Goal: Check status: Check status

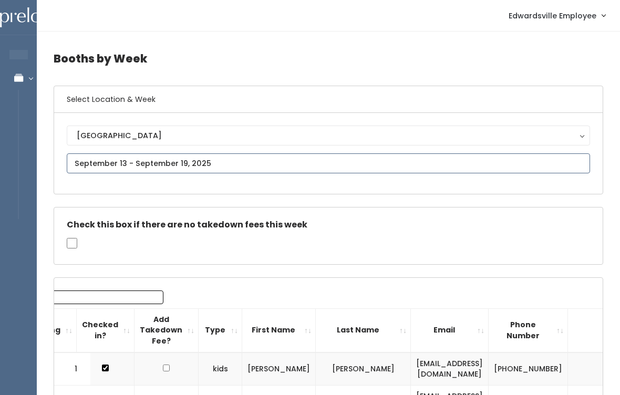
click at [282, 164] on input "text" at bounding box center [329, 164] width 524 height 20
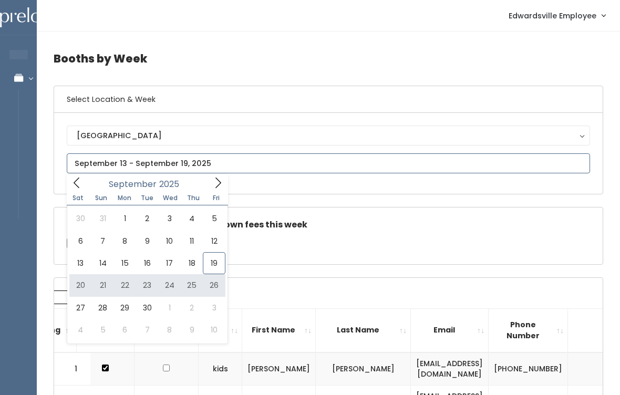
type input "September 20 to September 26"
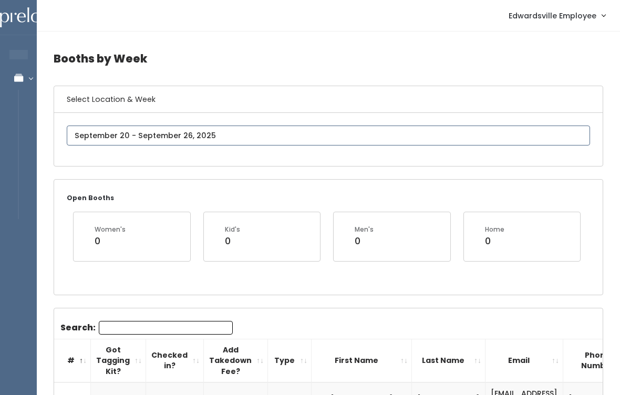
click at [402, 142] on input "text" at bounding box center [329, 136] width 524 height 20
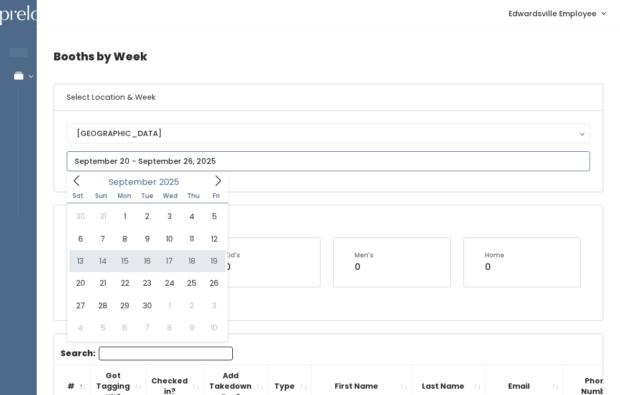
scroll to position [3, 0]
type input "September 13 to September 19"
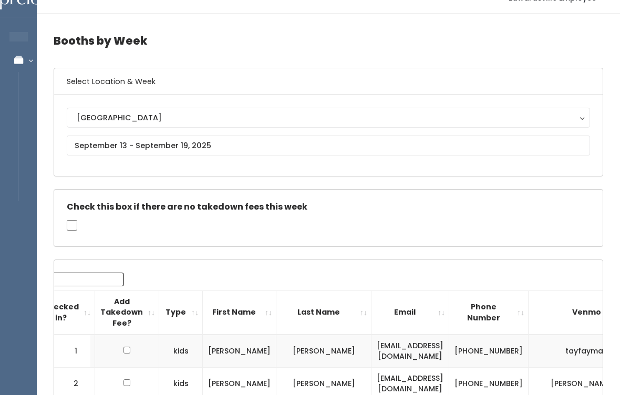
scroll to position [18, 0]
click at [90, 281] on input "Search:" at bounding box center [57, 280] width 134 height 14
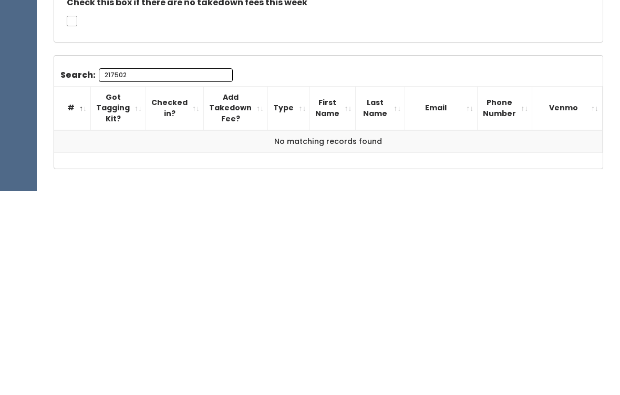
scroll to position [30, 0]
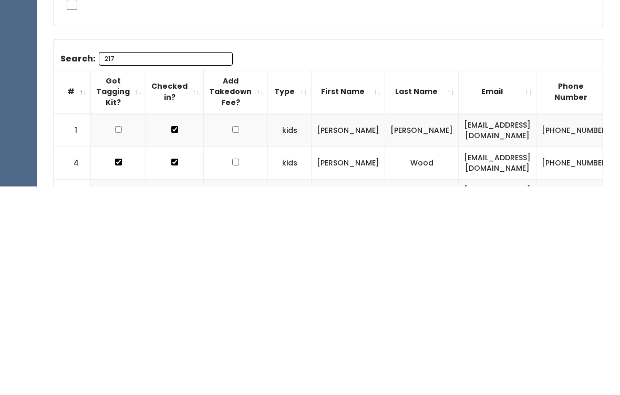
type input "217 5"
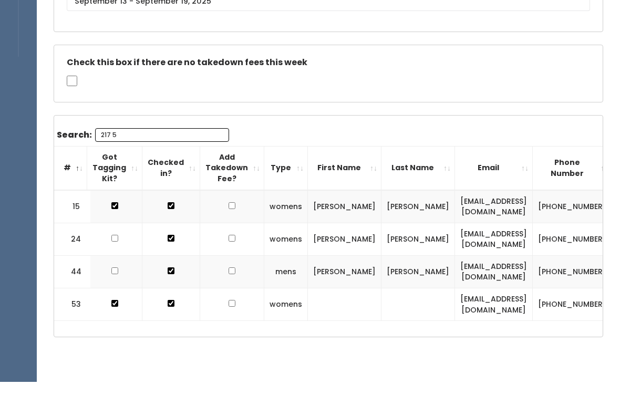
scroll to position [0, 0]
